Goal: Information Seeking & Learning: Learn about a topic

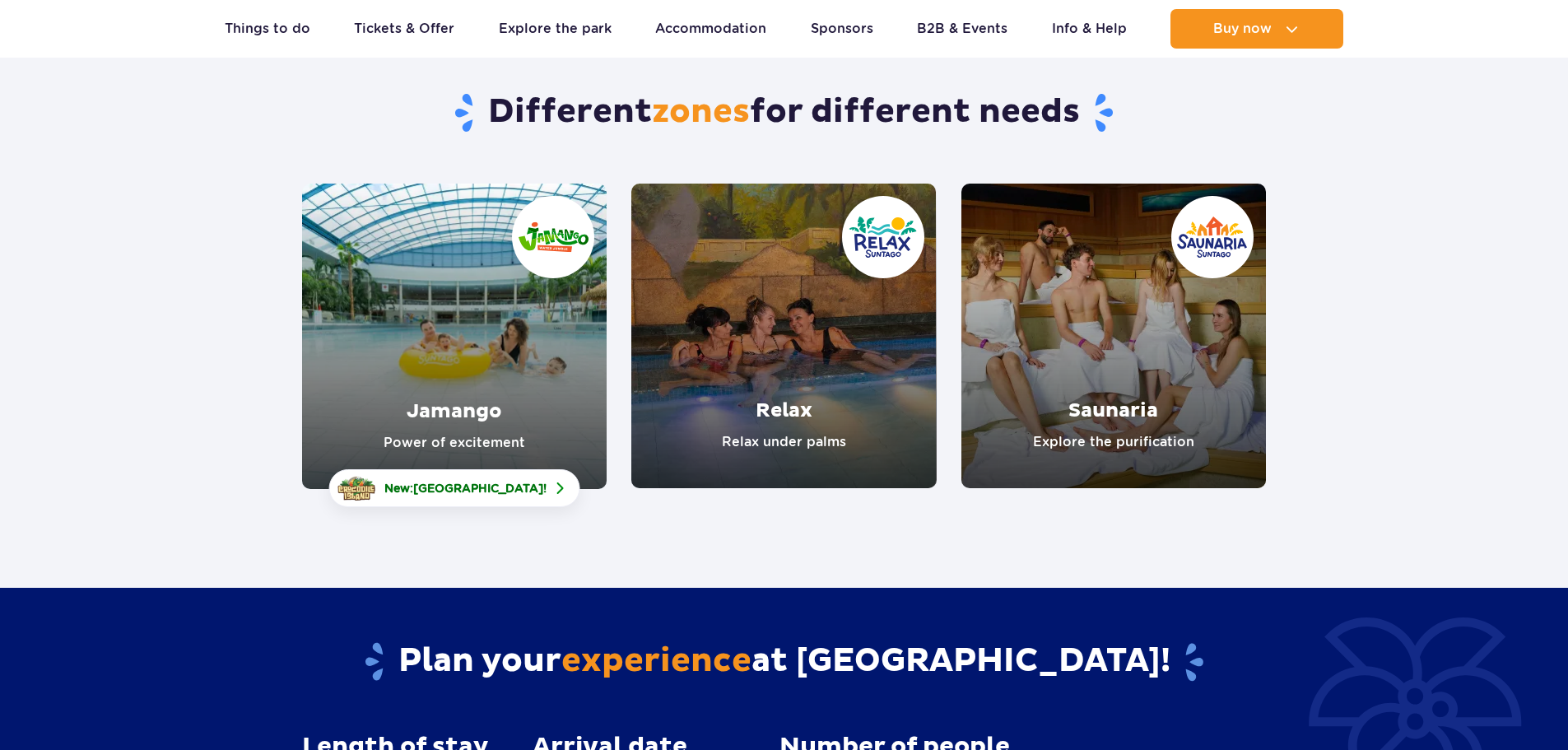
scroll to position [165, 0]
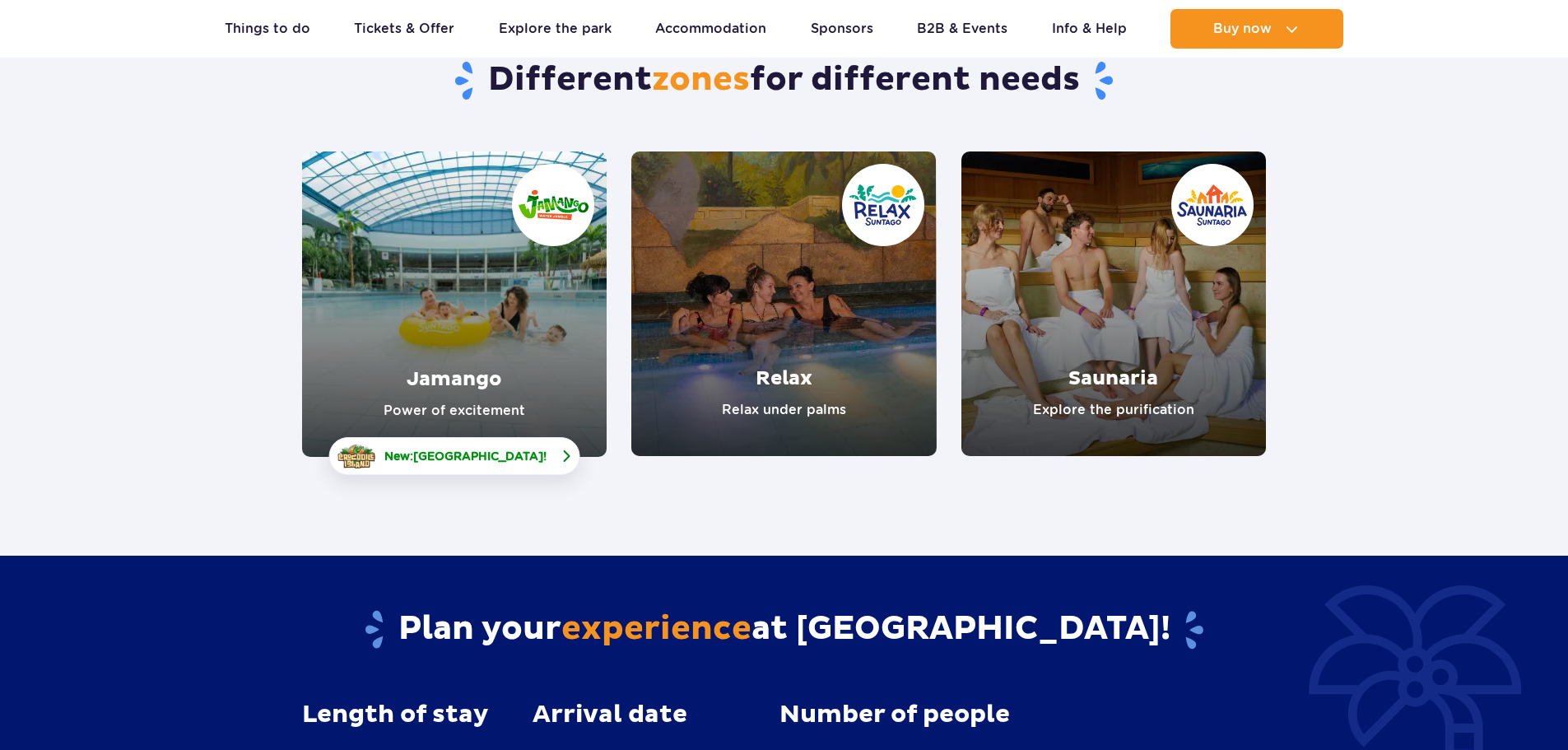
click at [489, 451] on span "[GEOGRAPHIC_DATA]" at bounding box center [478, 456] width 130 height 13
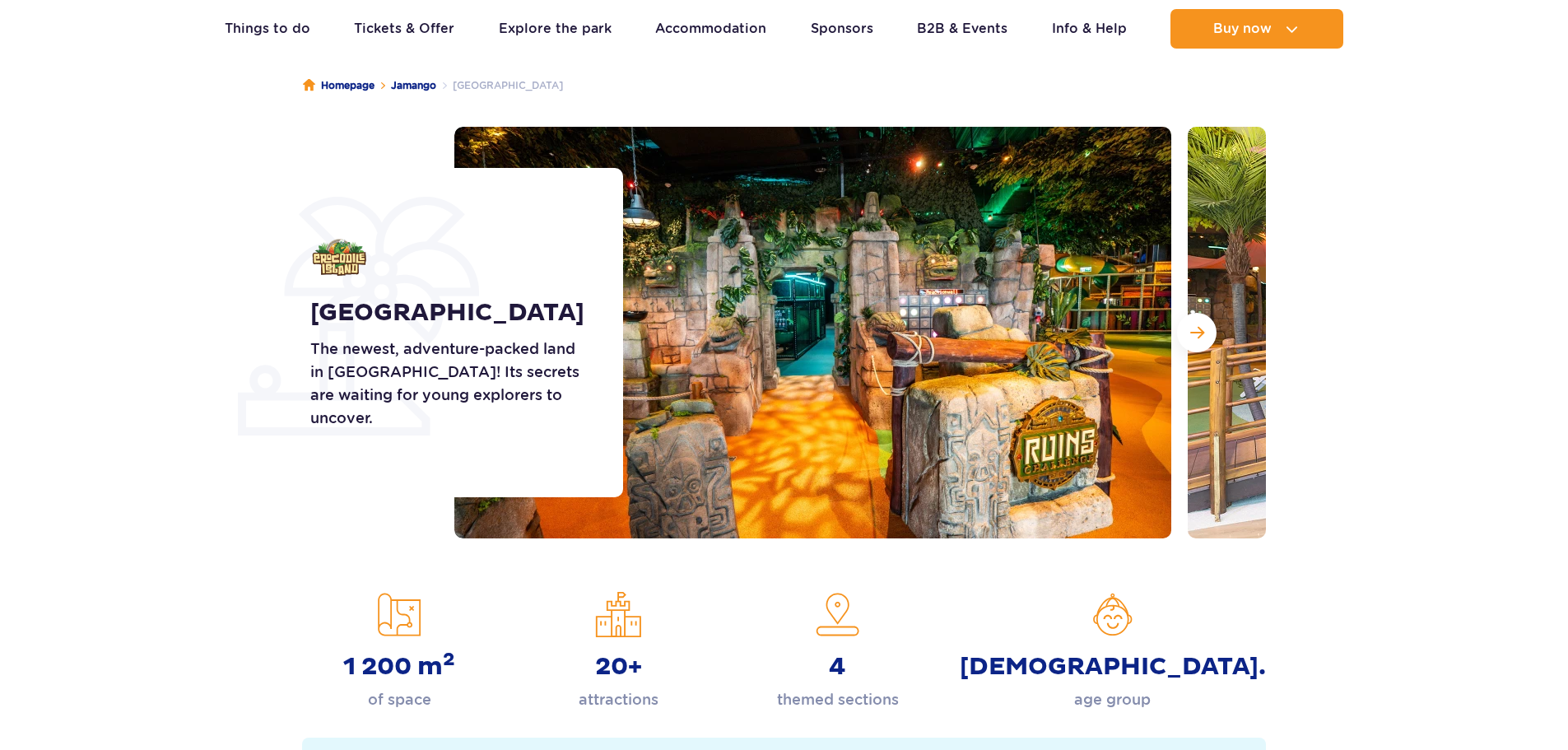
scroll to position [165, 0]
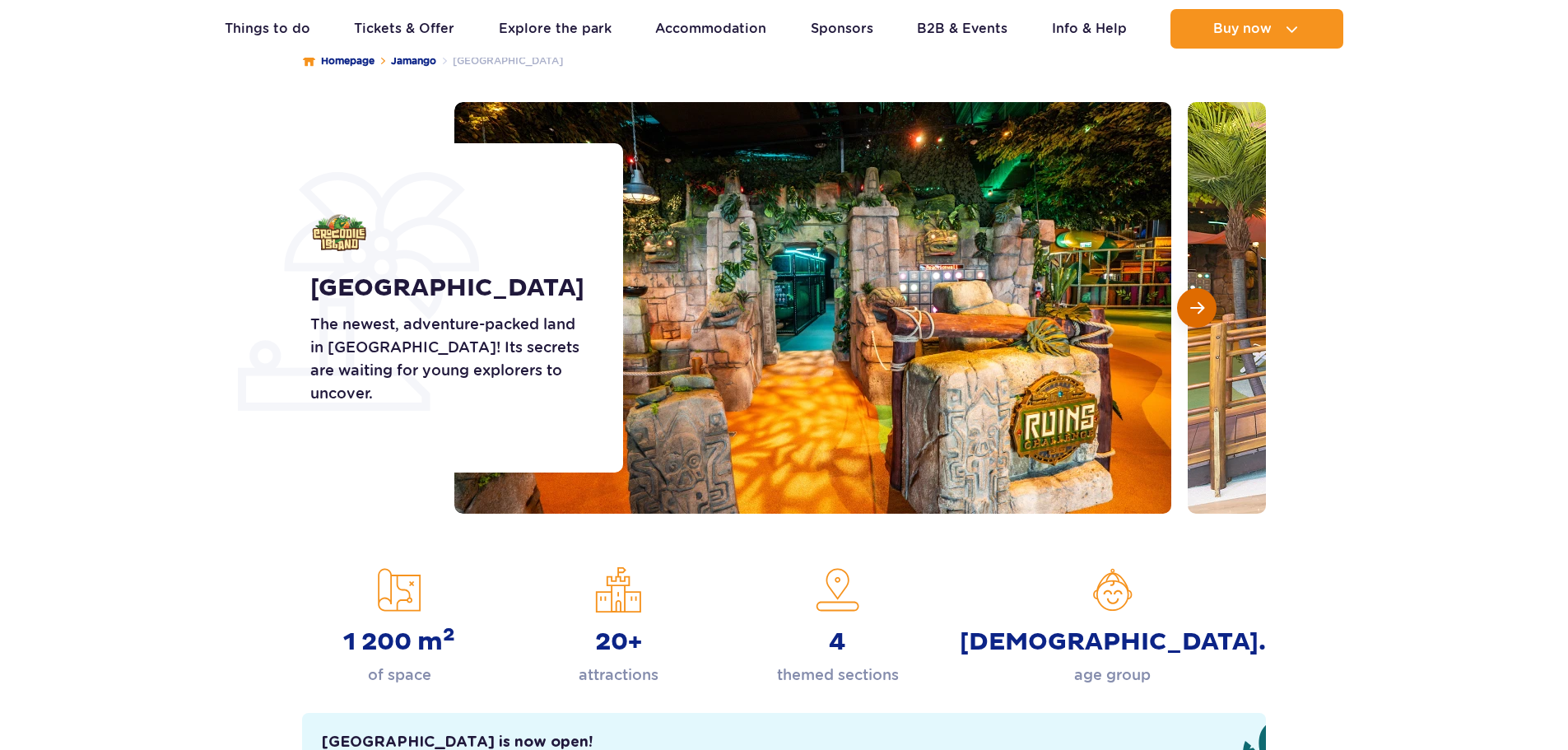
click at [1194, 305] on span "Next slide" at bounding box center [1197, 308] width 14 height 15
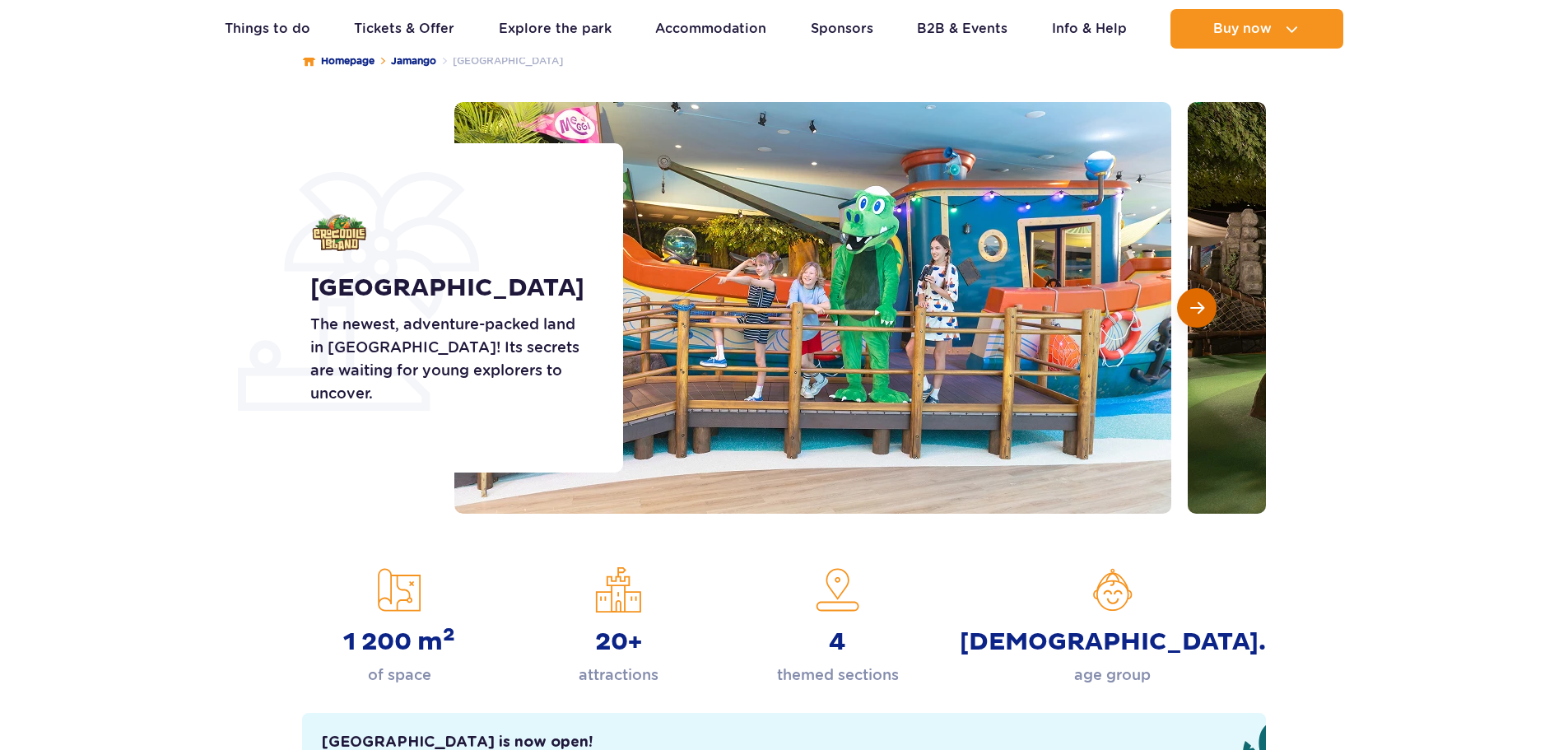
click at [1194, 305] on span "Next slide" at bounding box center [1197, 308] width 14 height 15
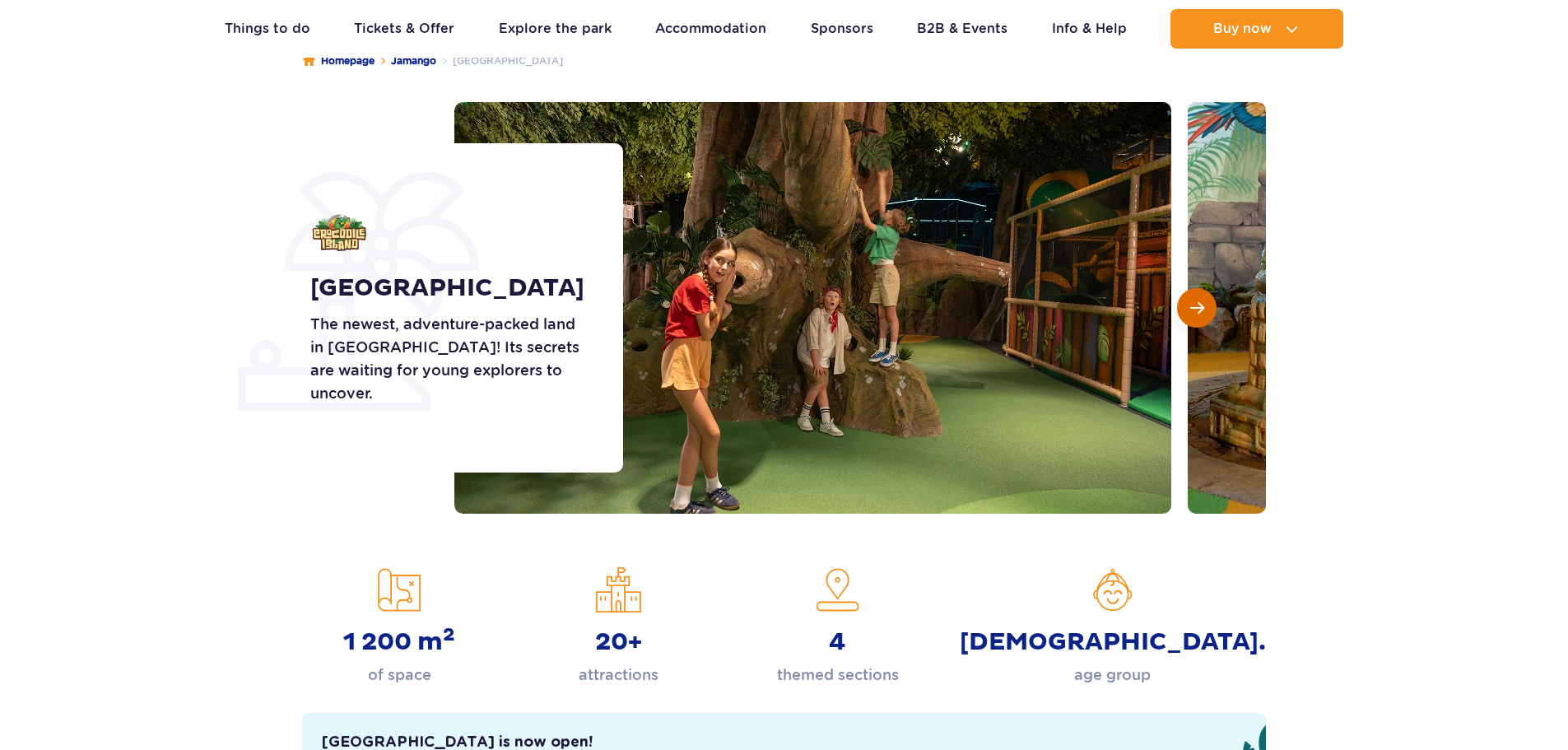
click at [1194, 305] on span "Next slide" at bounding box center [1197, 308] width 14 height 15
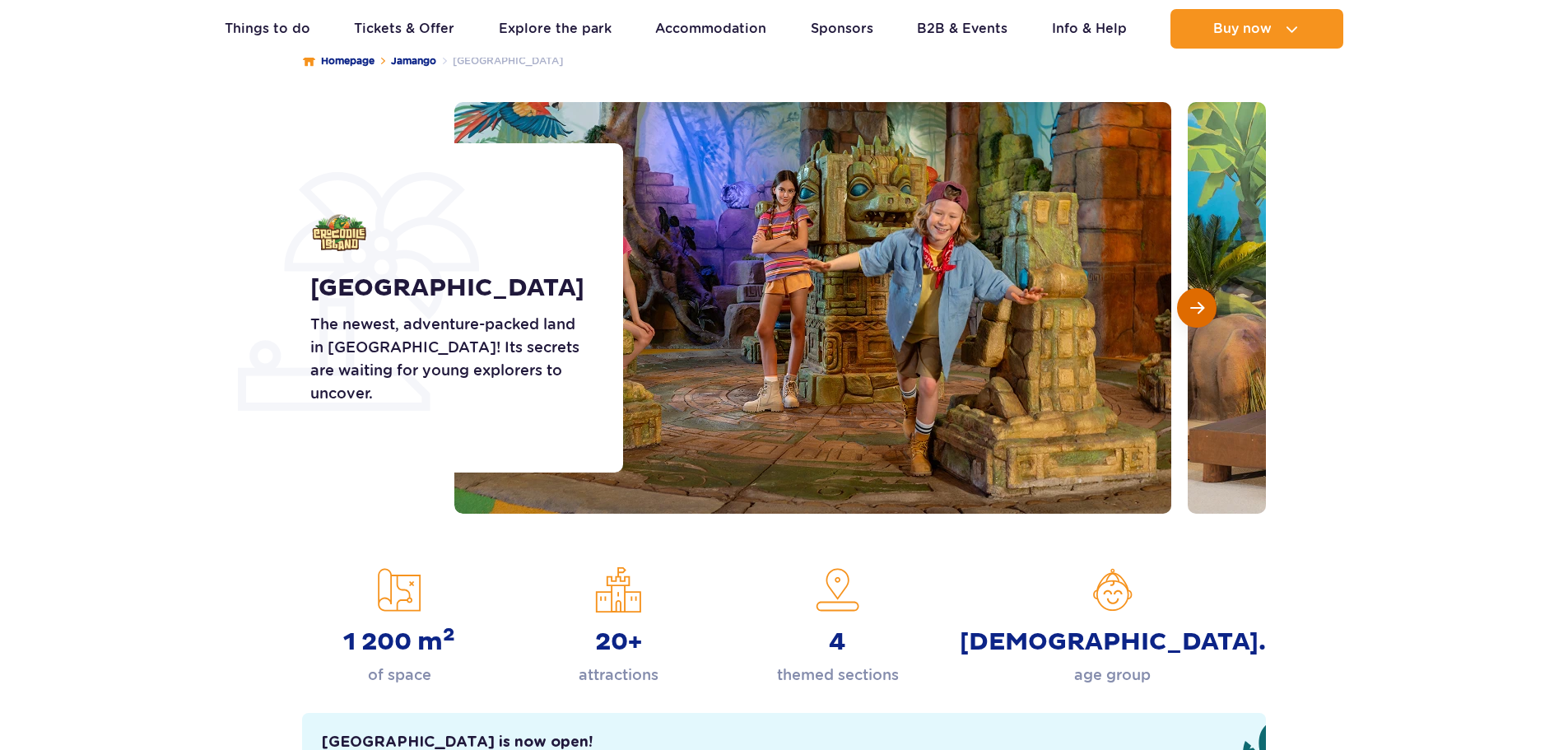
click at [1194, 305] on span "Next slide" at bounding box center [1197, 308] width 14 height 15
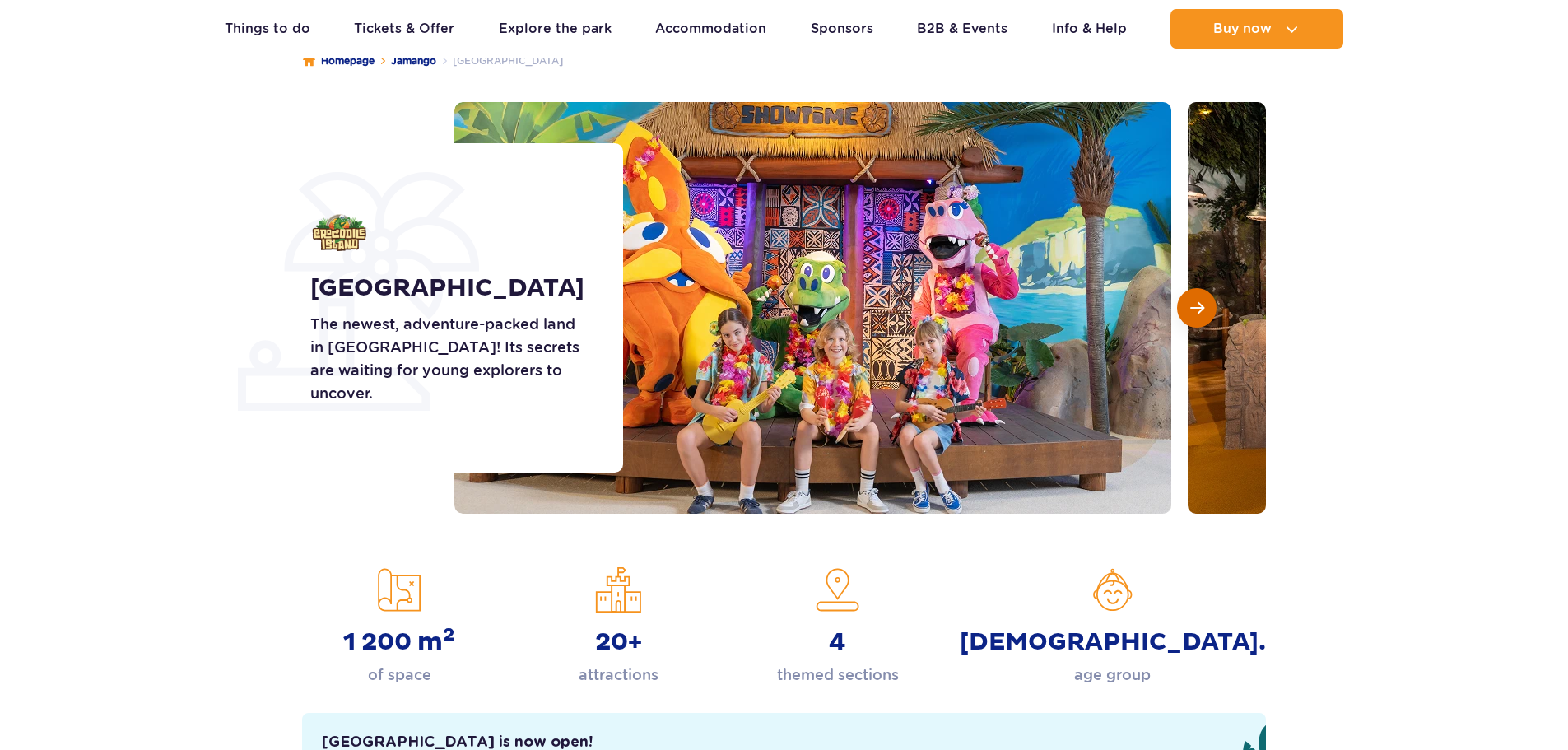
click at [1194, 305] on span "Next slide" at bounding box center [1197, 308] width 14 height 15
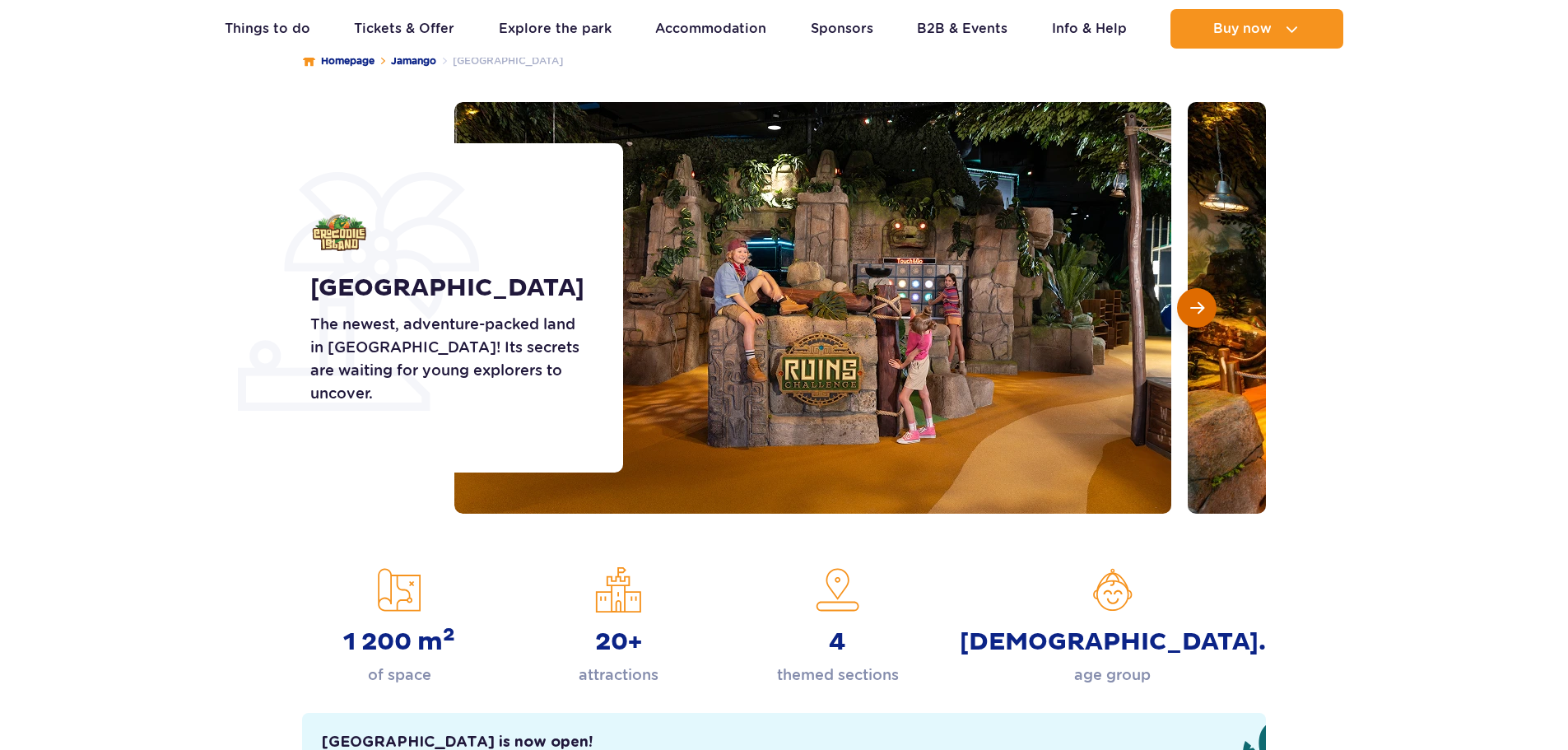
click at [1194, 305] on span "Next slide" at bounding box center [1197, 308] width 14 height 15
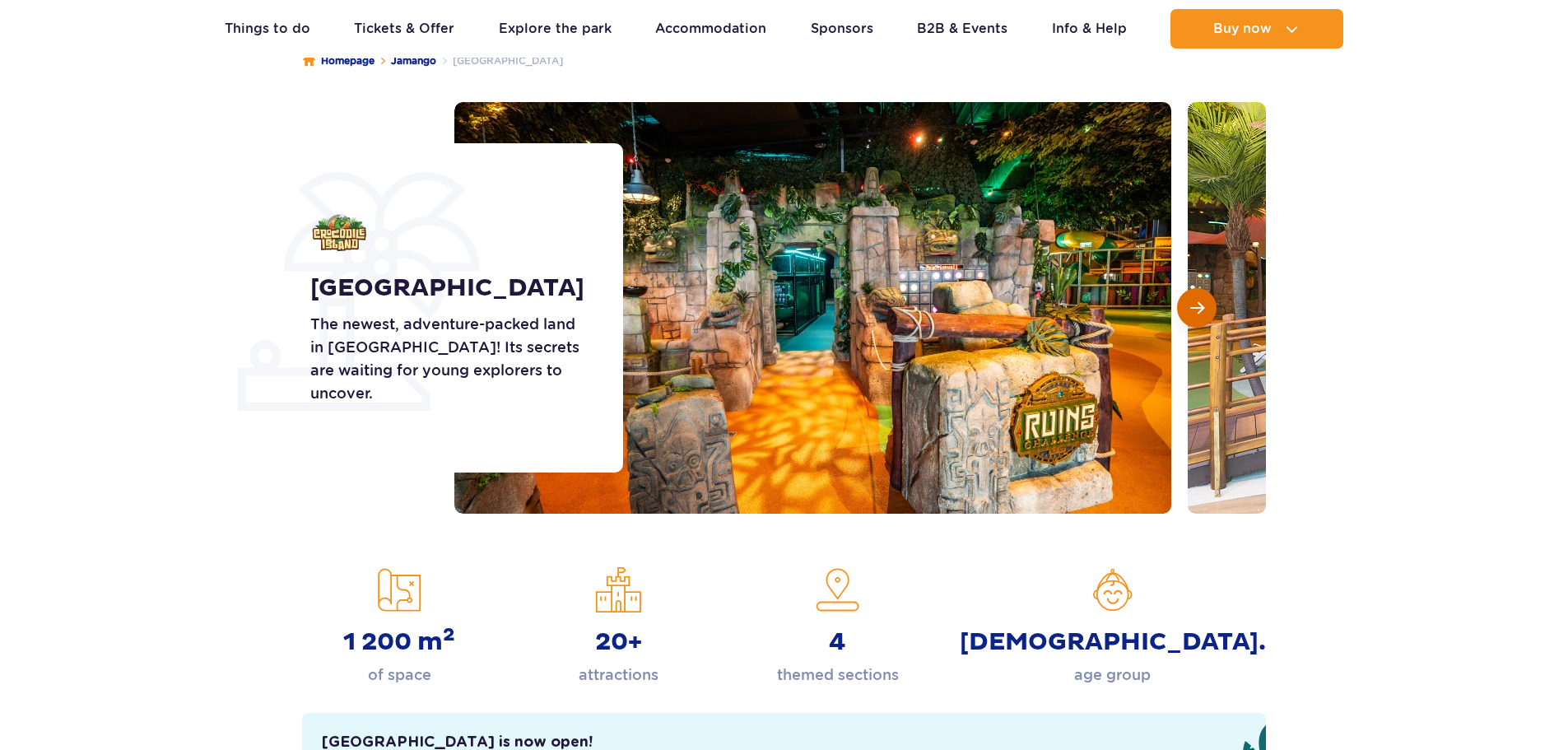
click at [1194, 305] on span "Next slide" at bounding box center [1197, 308] width 14 height 15
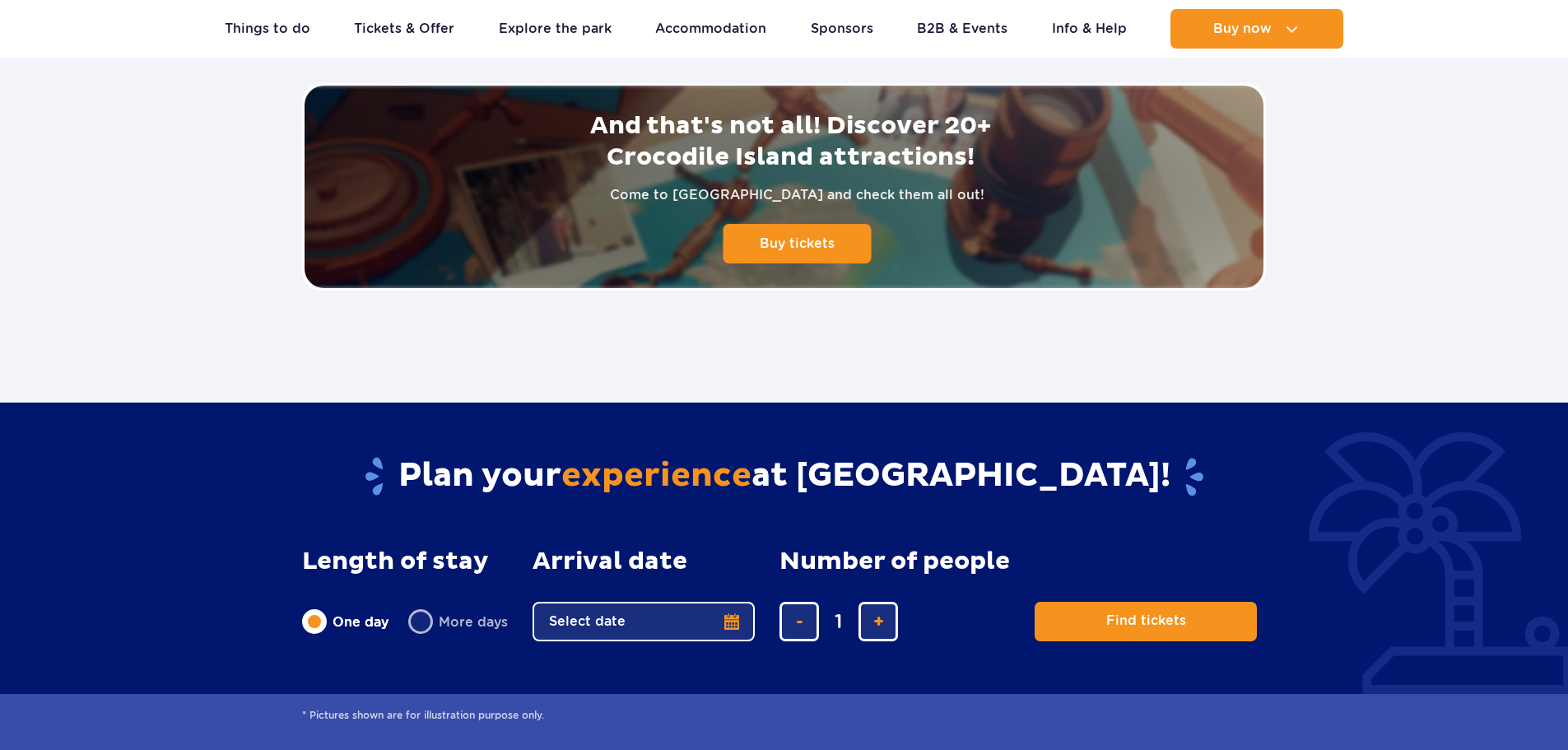
scroll to position [3787, 0]
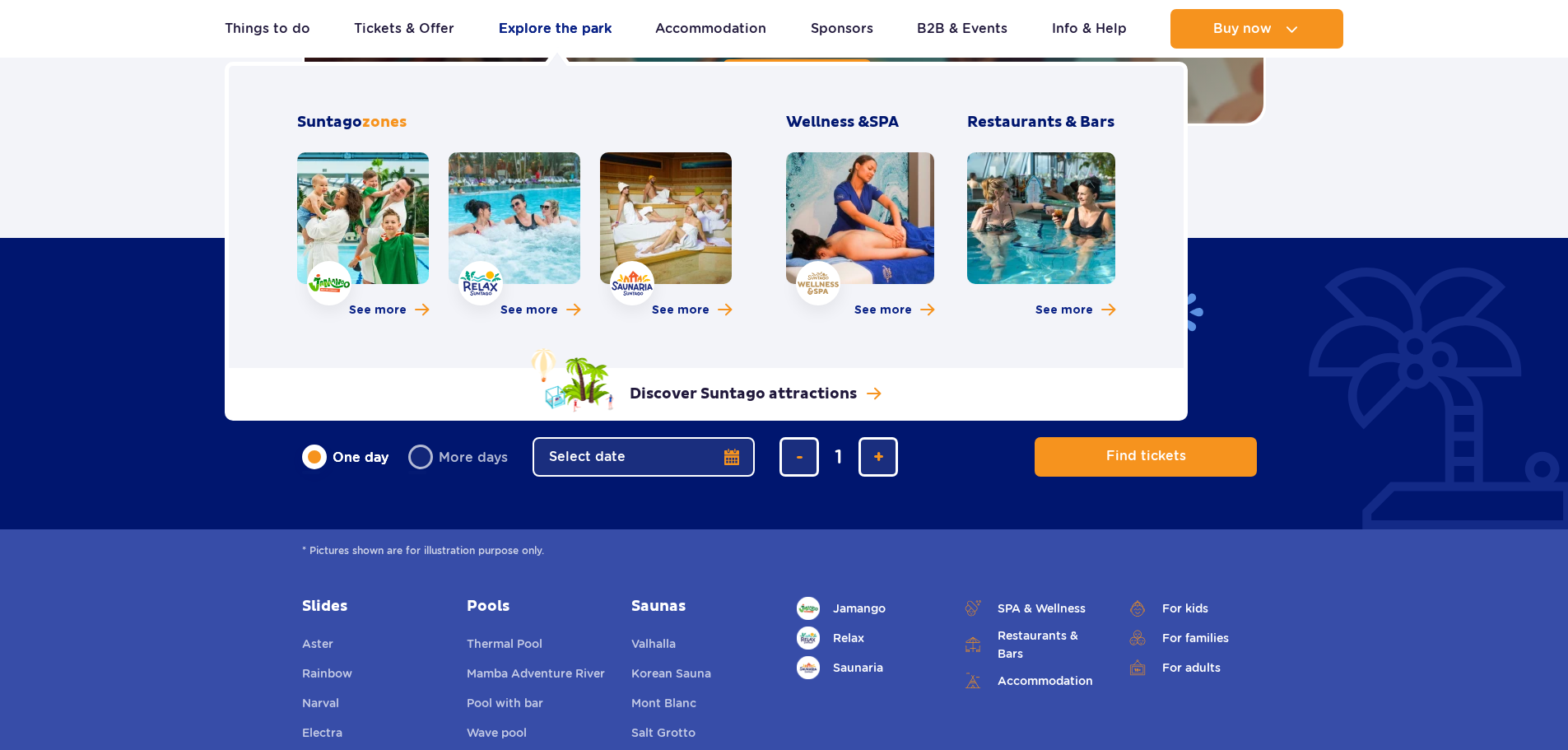
click at [555, 22] on link "Explore the park" at bounding box center [555, 29] width 113 height 40
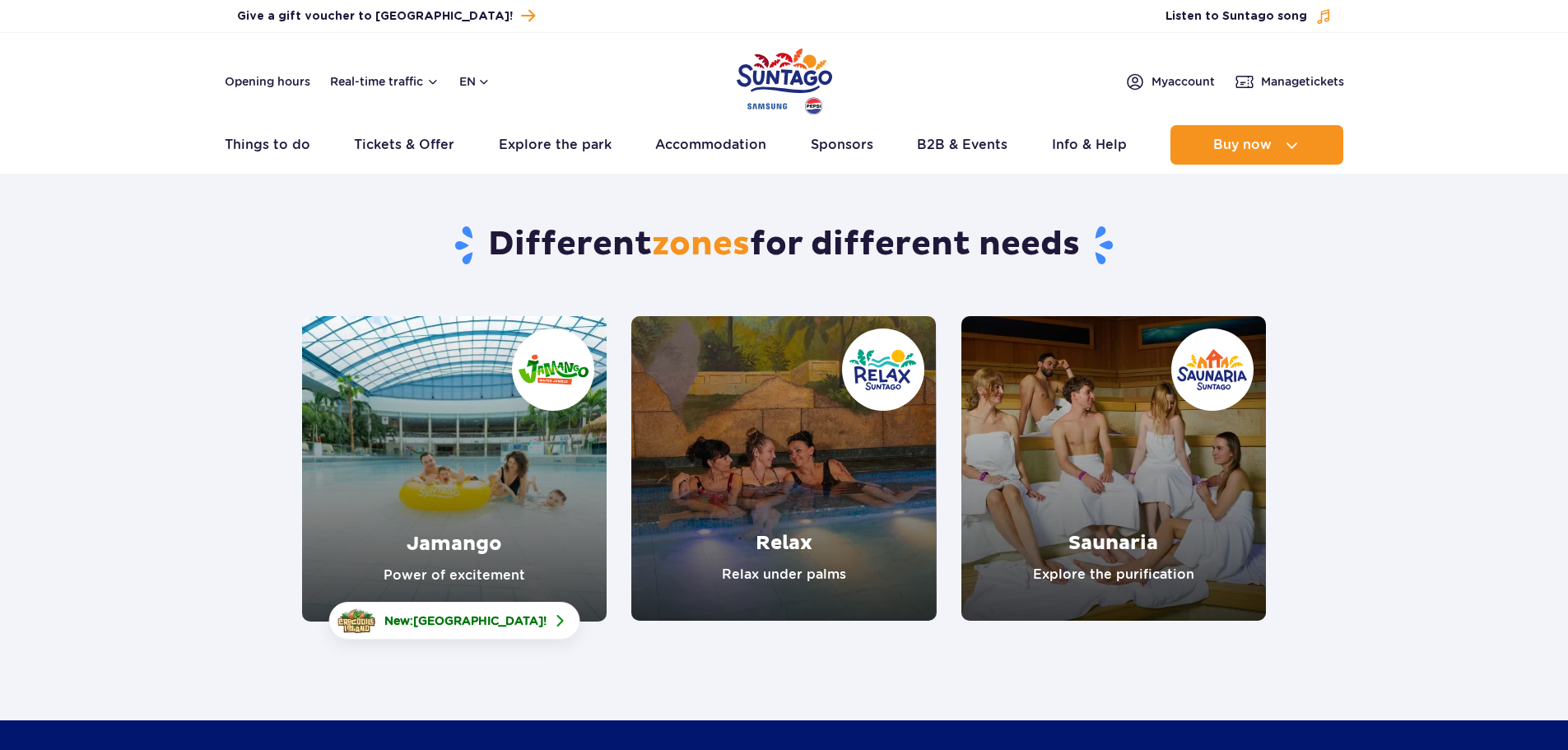
click at [458, 432] on link "Jamango" at bounding box center [454, 468] width 304 height 305
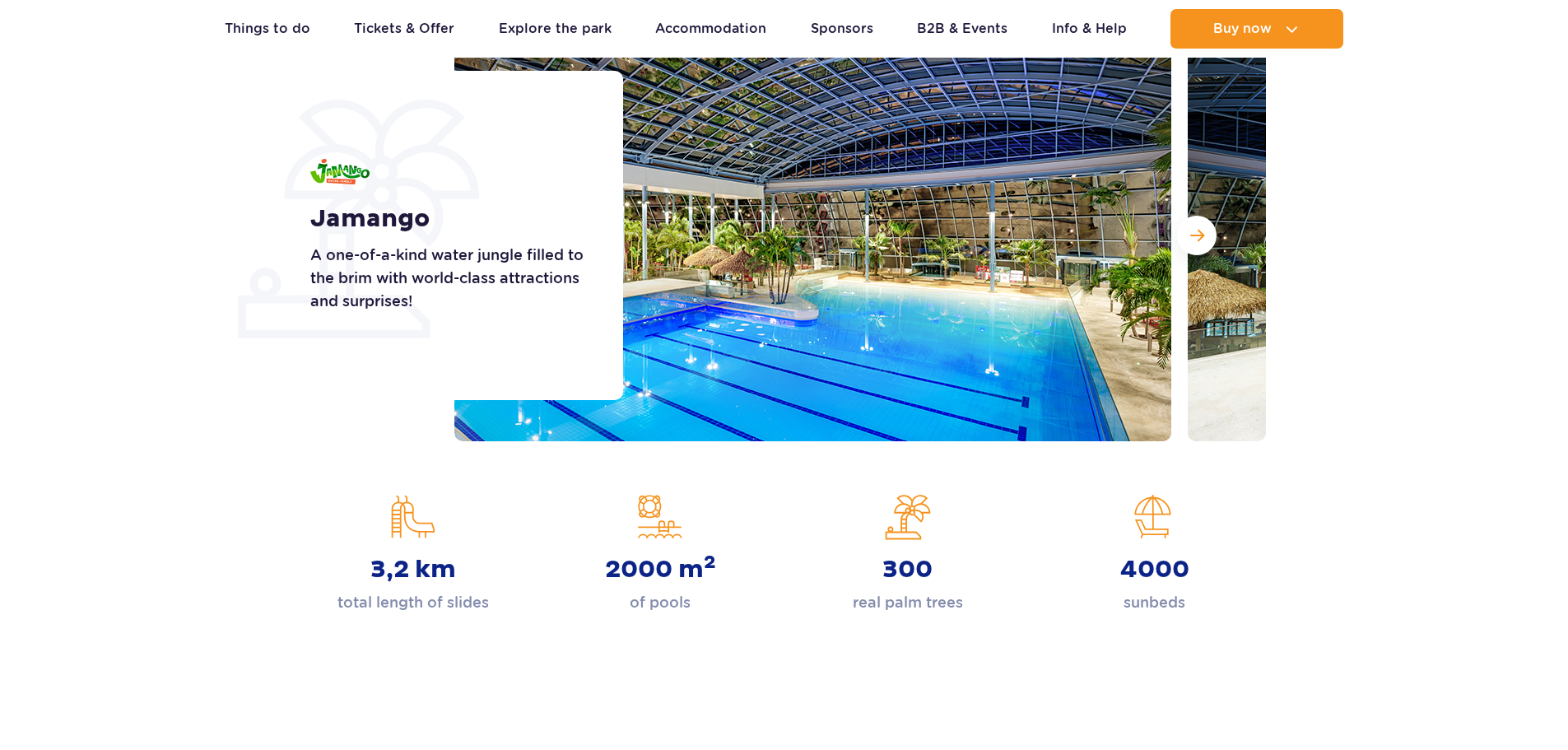
scroll to position [247, 0]
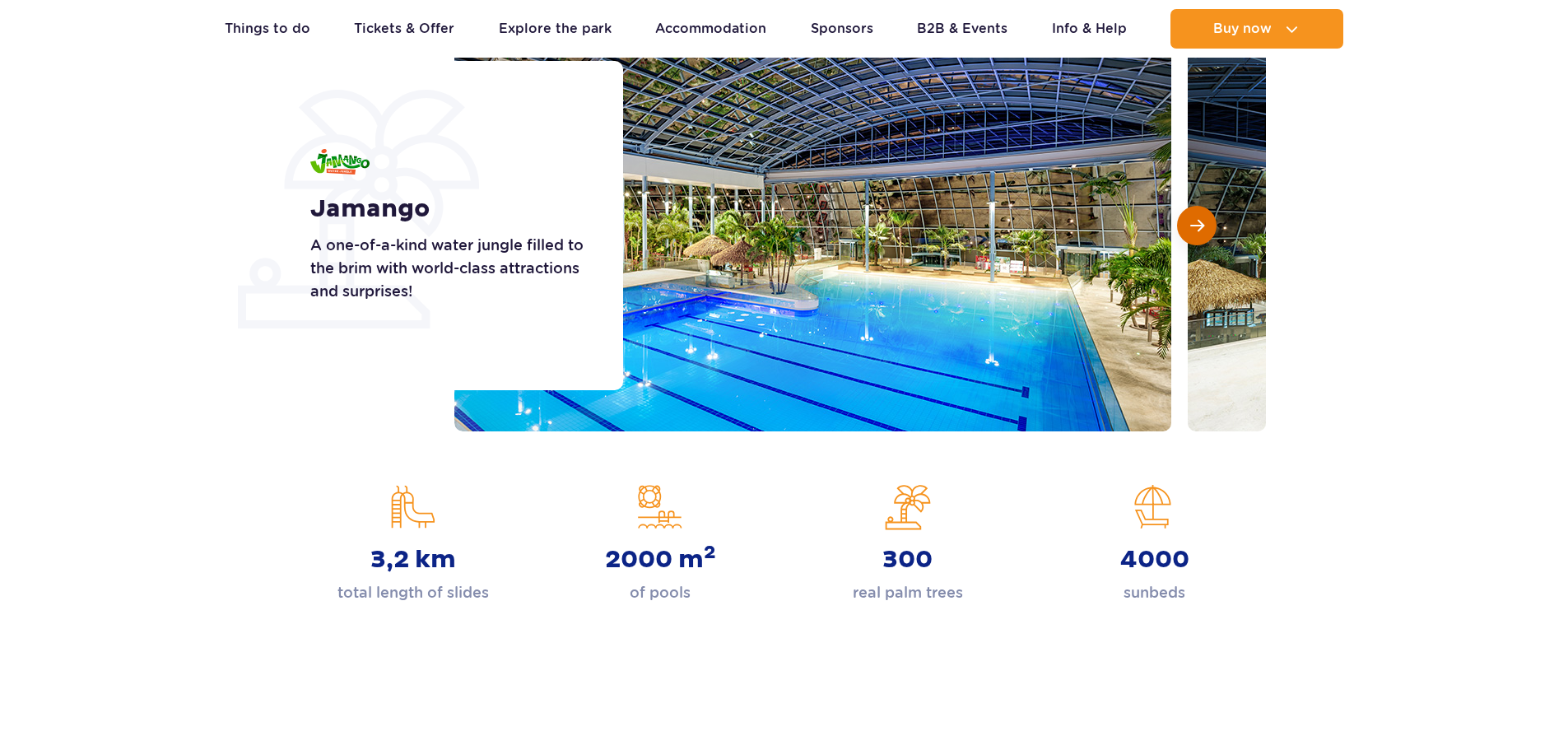
click at [1196, 227] on span "Next slide" at bounding box center [1197, 225] width 14 height 15
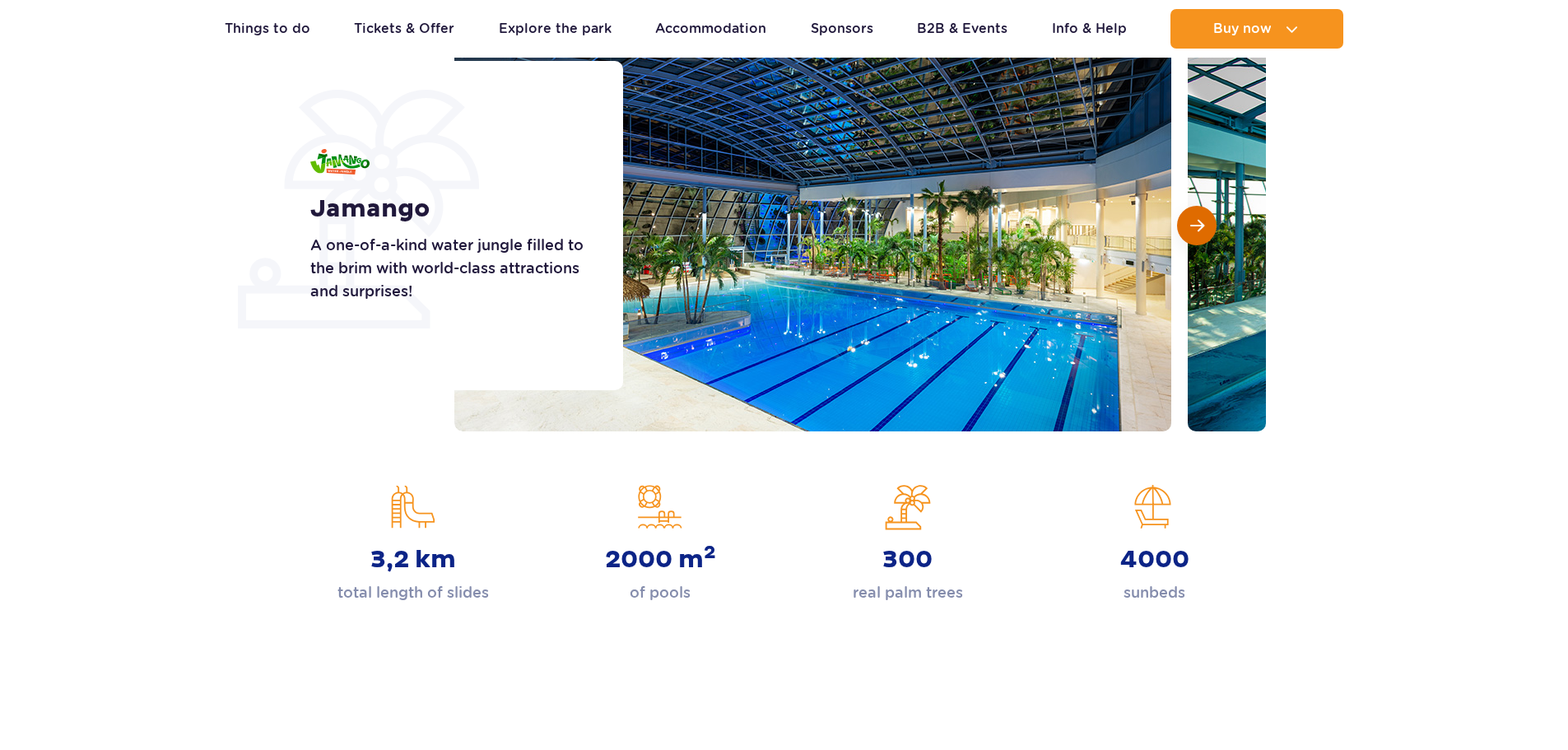
click at [1196, 227] on span "Next slide" at bounding box center [1197, 225] width 14 height 15
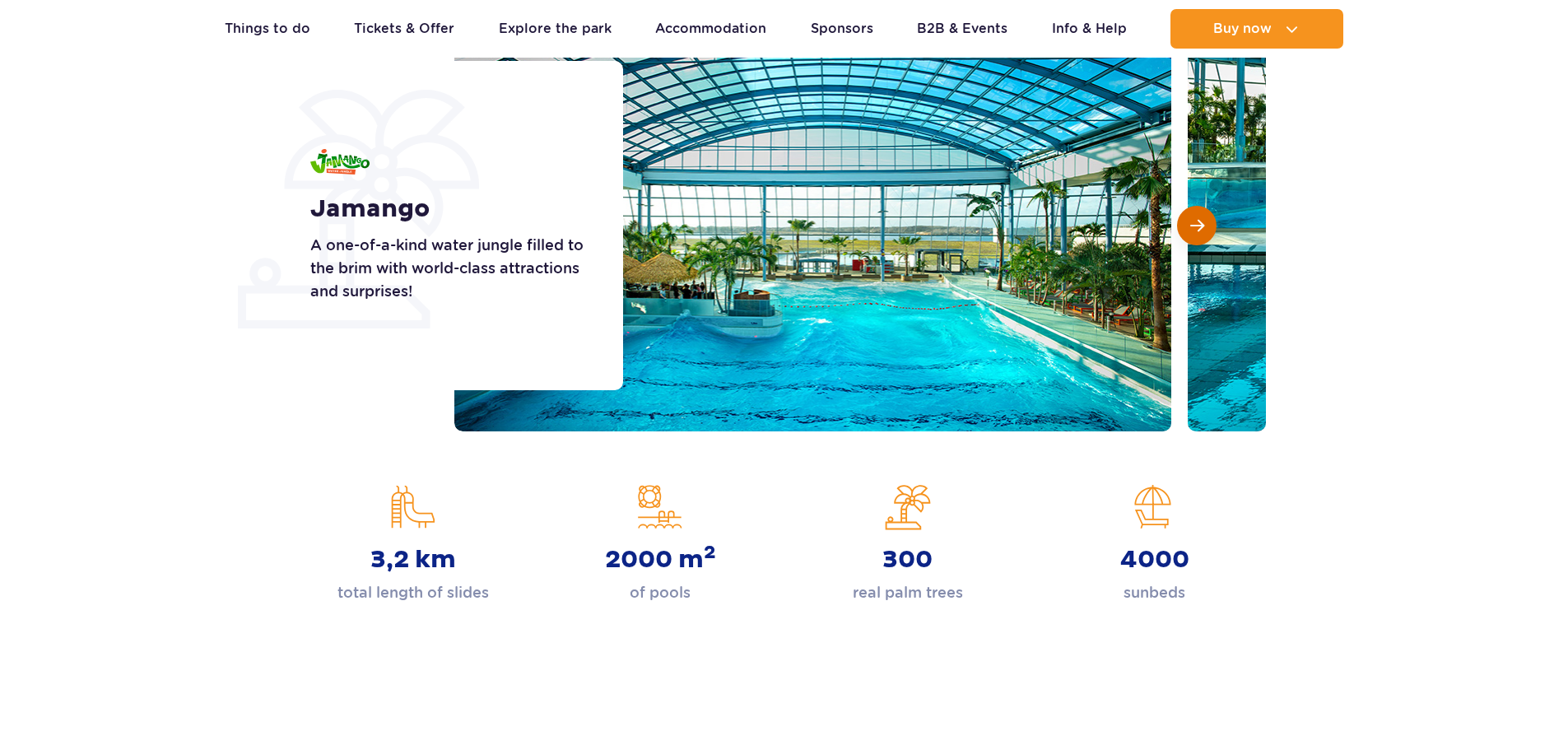
click at [1196, 227] on span "Next slide" at bounding box center [1197, 225] width 14 height 15
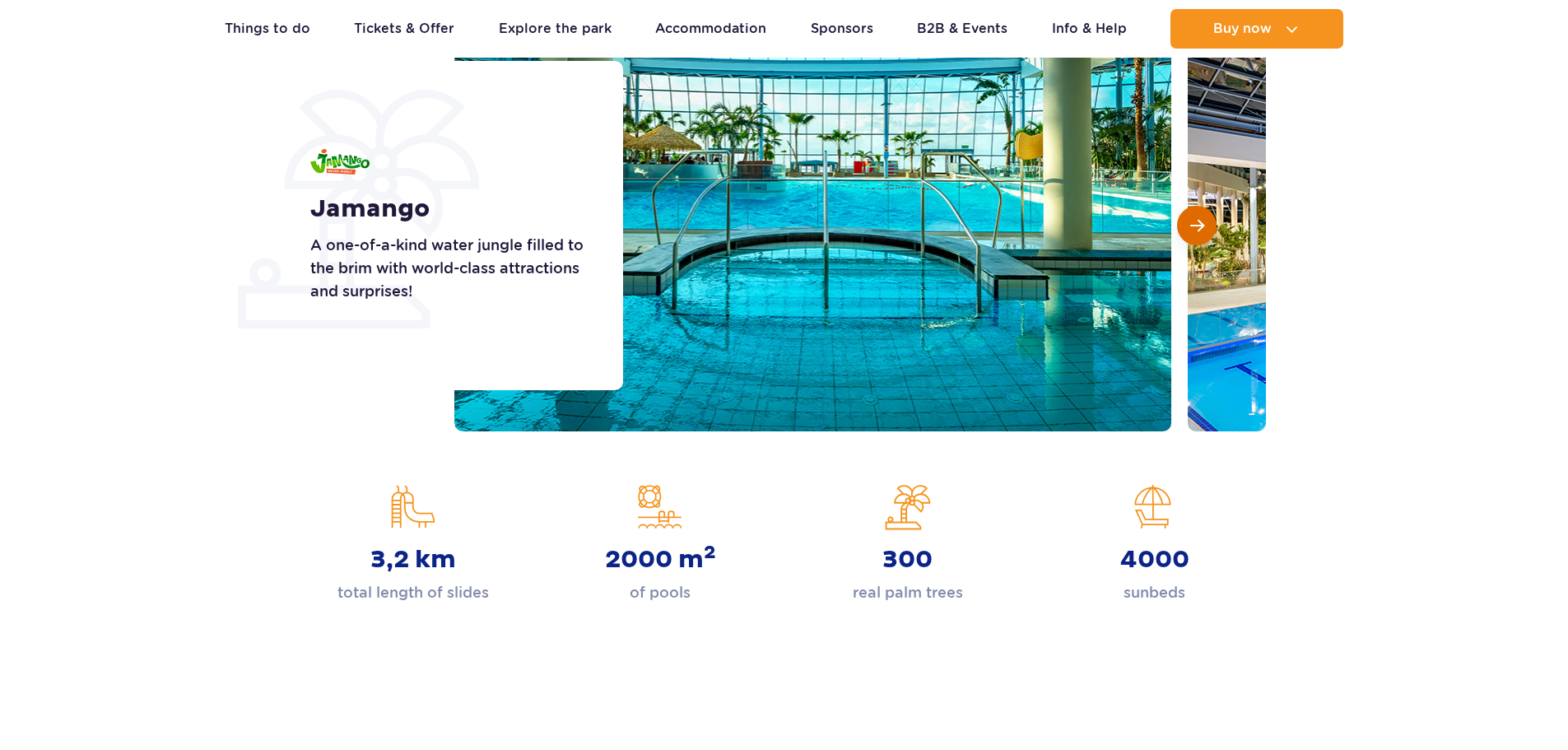
click at [1196, 227] on span "Next slide" at bounding box center [1197, 225] width 14 height 15
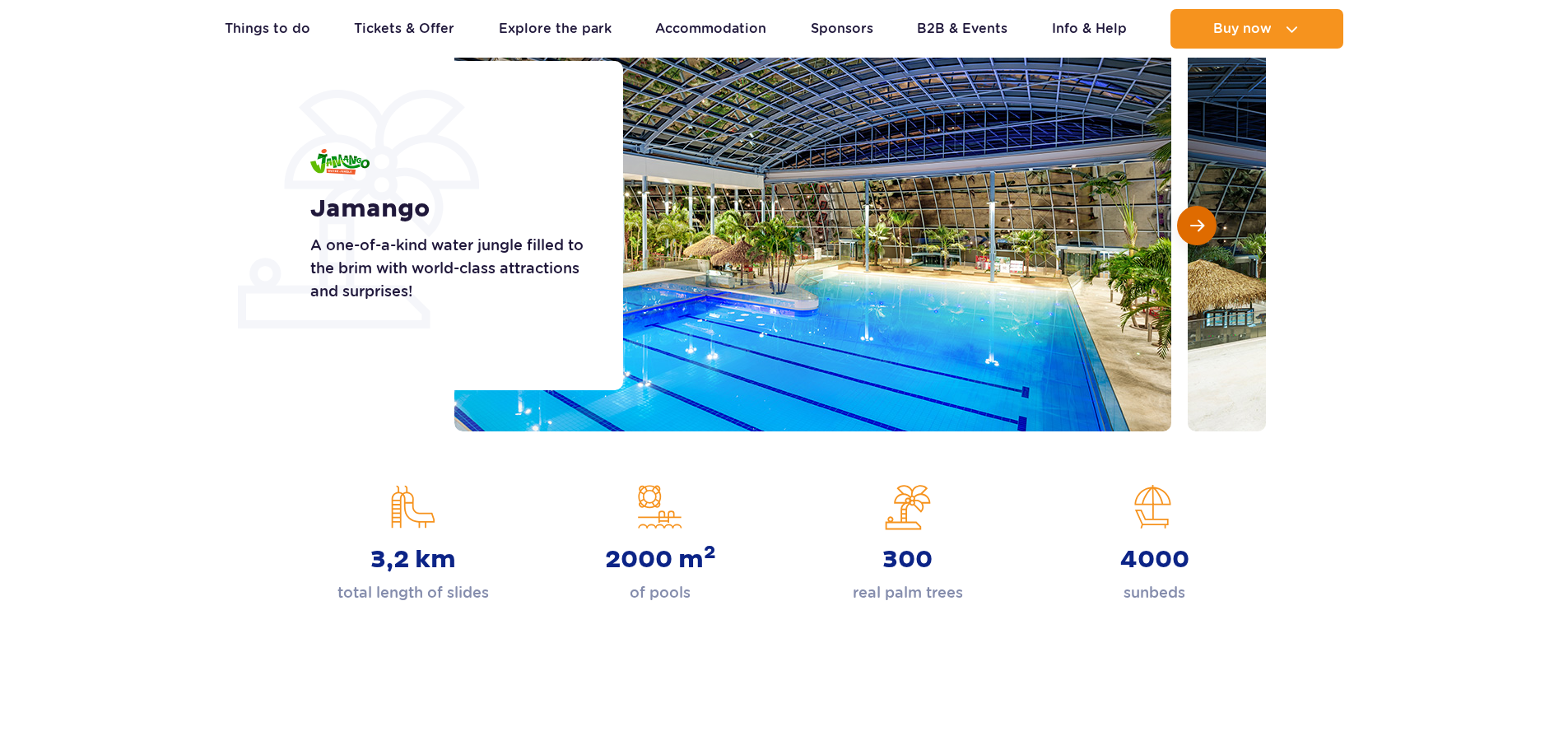
click at [1196, 227] on span "Next slide" at bounding box center [1197, 225] width 14 height 15
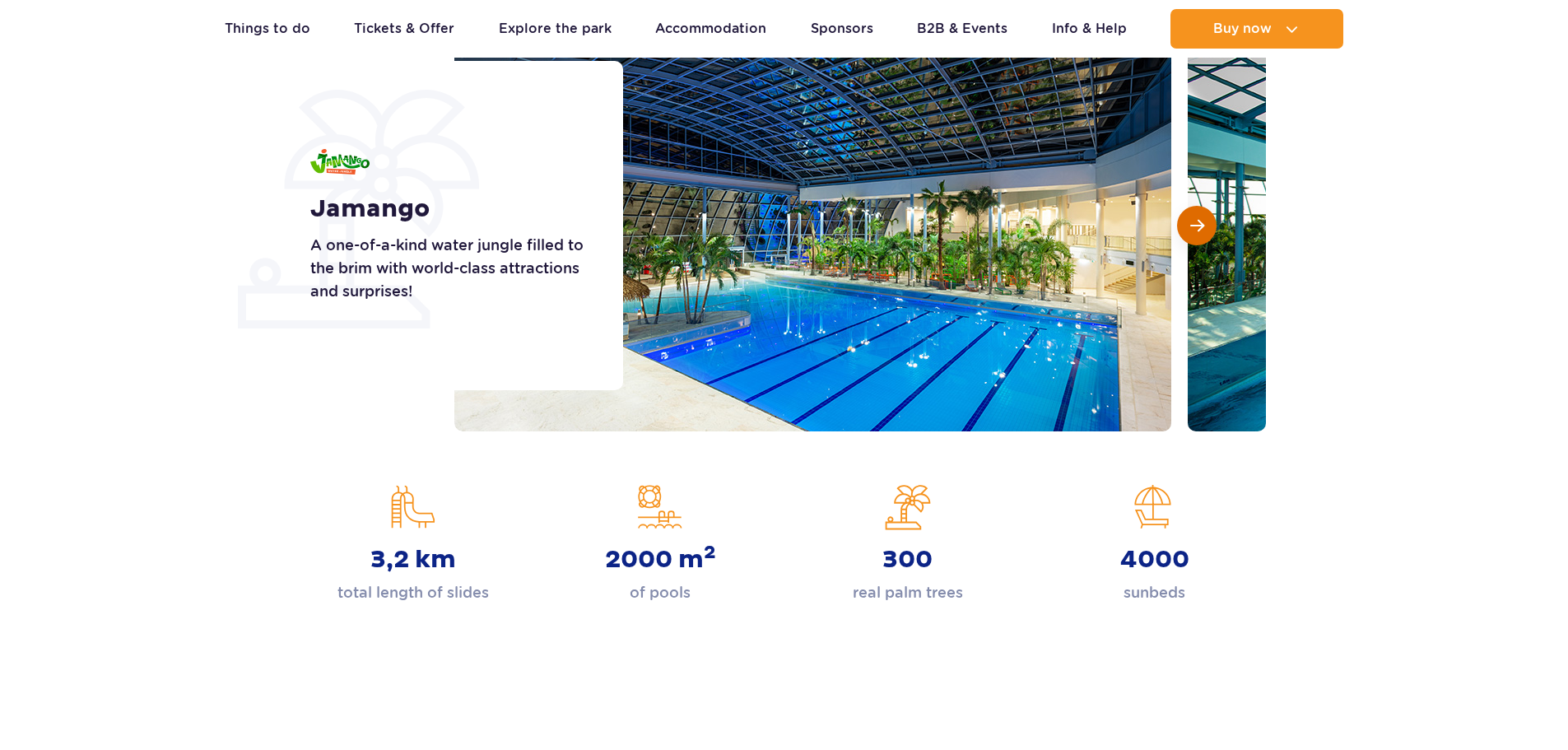
click at [1196, 227] on span "Next slide" at bounding box center [1197, 225] width 14 height 15
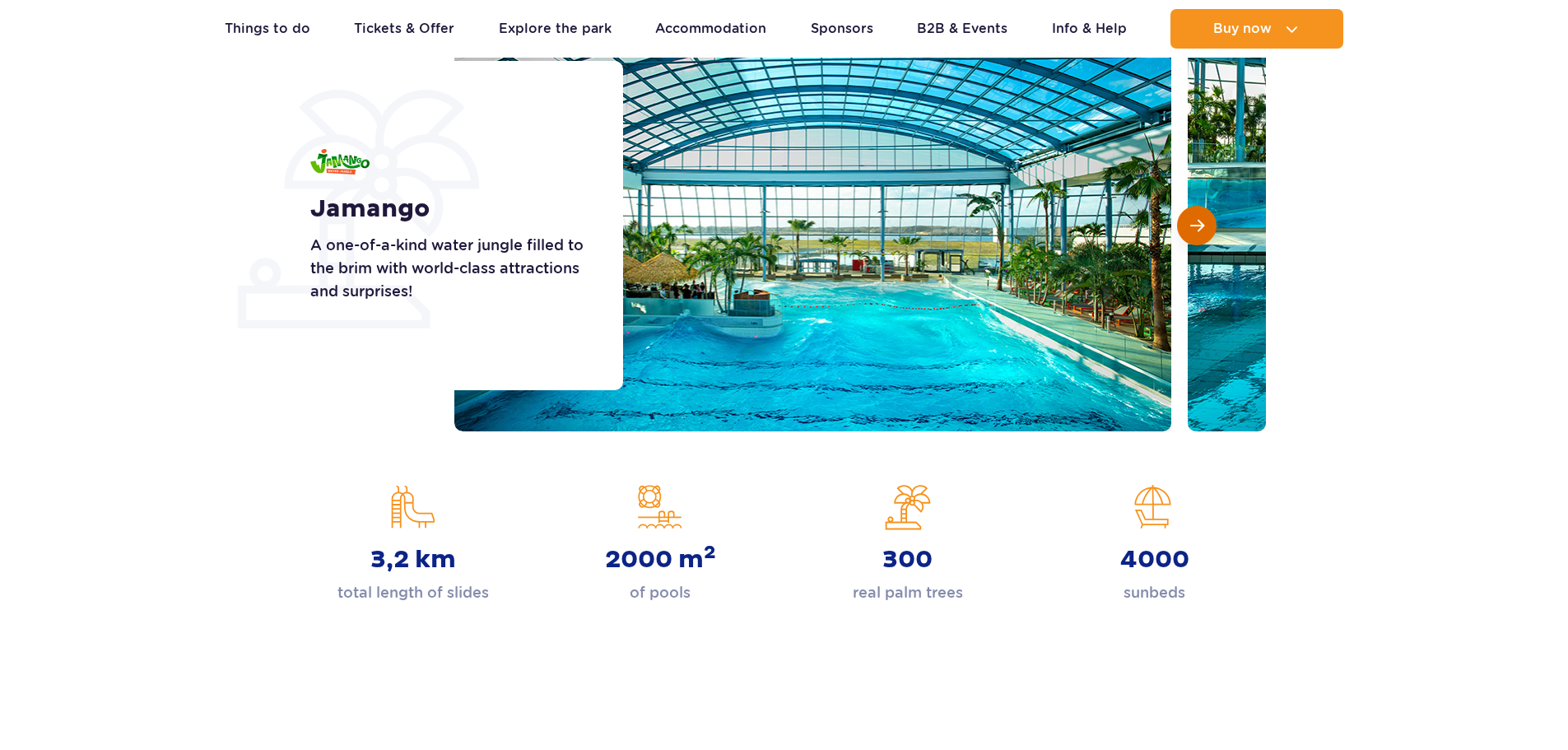
click at [1196, 227] on span "Next slide" at bounding box center [1197, 225] width 14 height 15
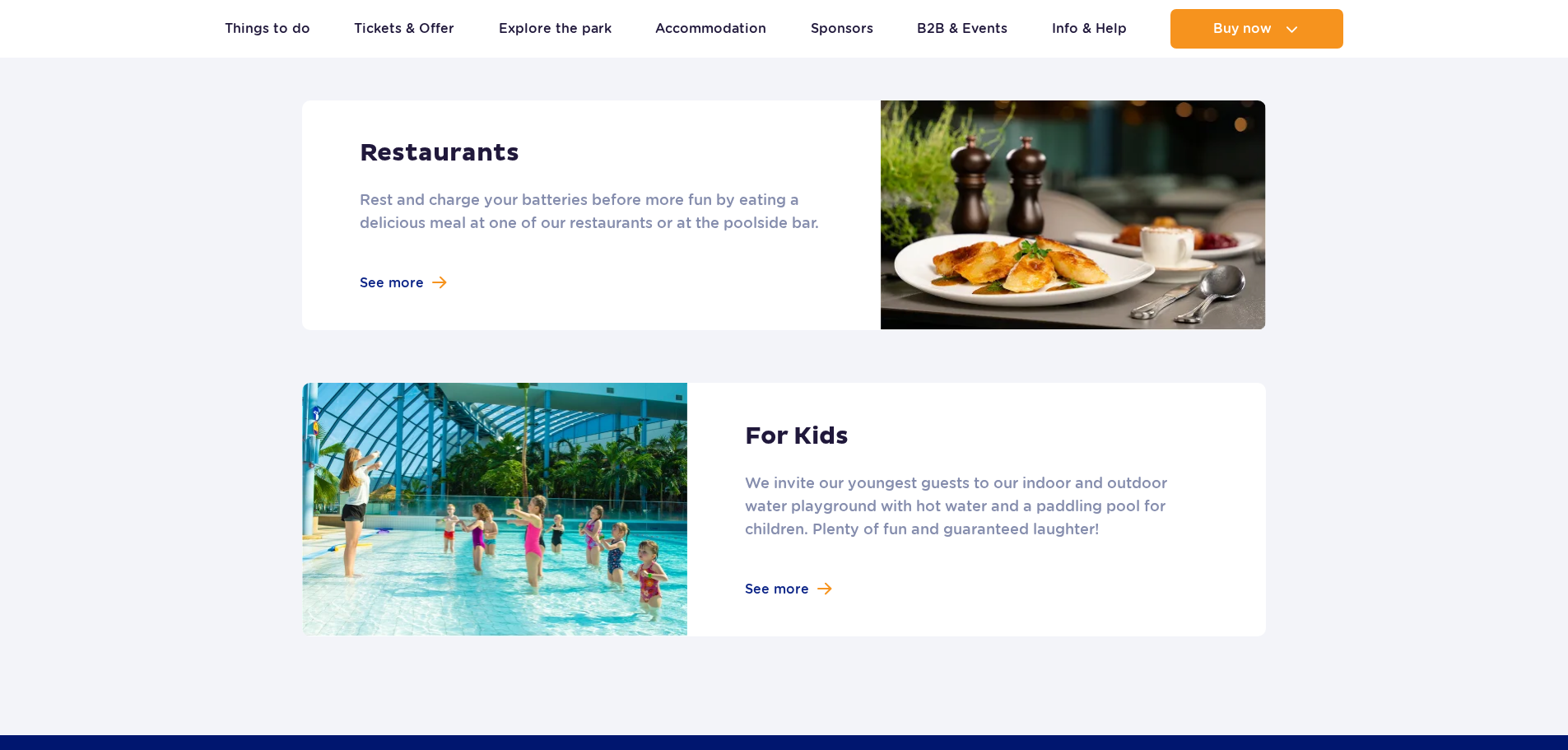
scroll to position [2223, 0]
